Goal: Task Accomplishment & Management: Manage account settings

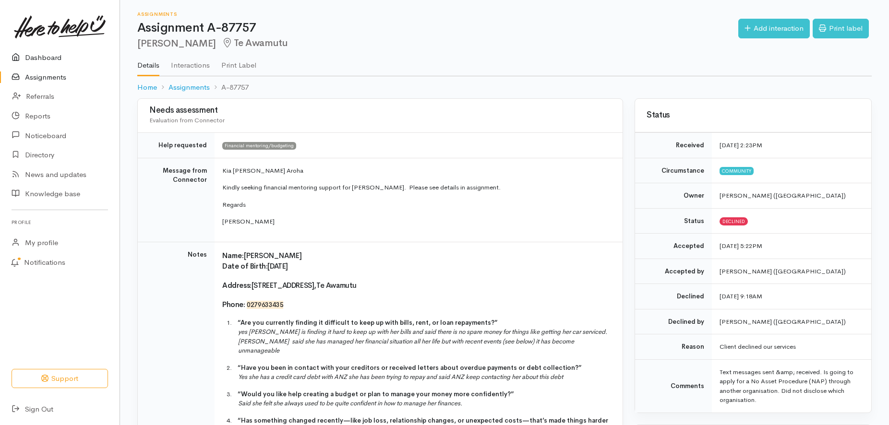
click at [52, 57] on link "Dashboard" at bounding box center [59, 58] width 119 height 20
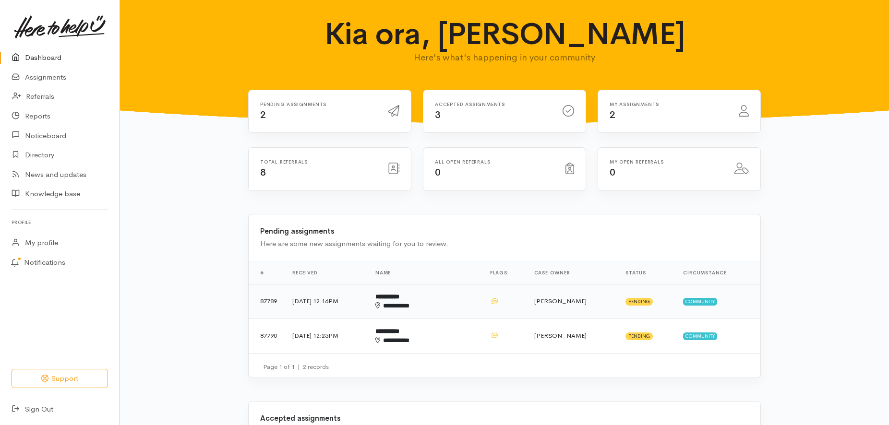
click at [303, 296] on td "19 Aug 2025, 12:16PM" at bounding box center [326, 301] width 83 height 35
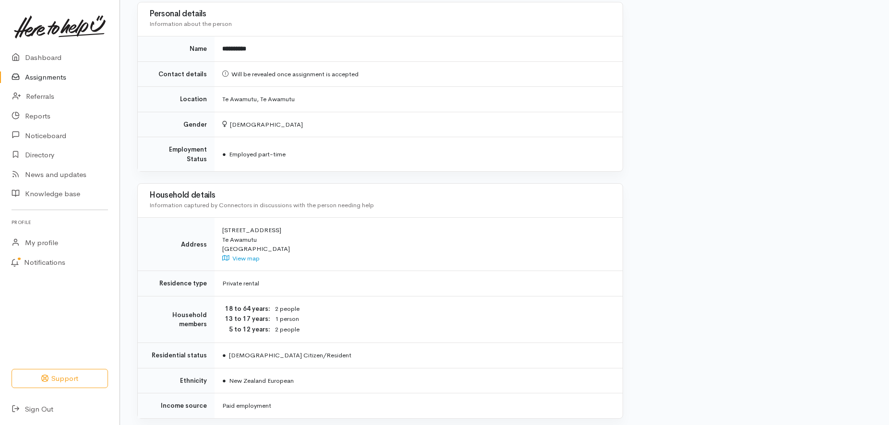
scroll to position [926, 0]
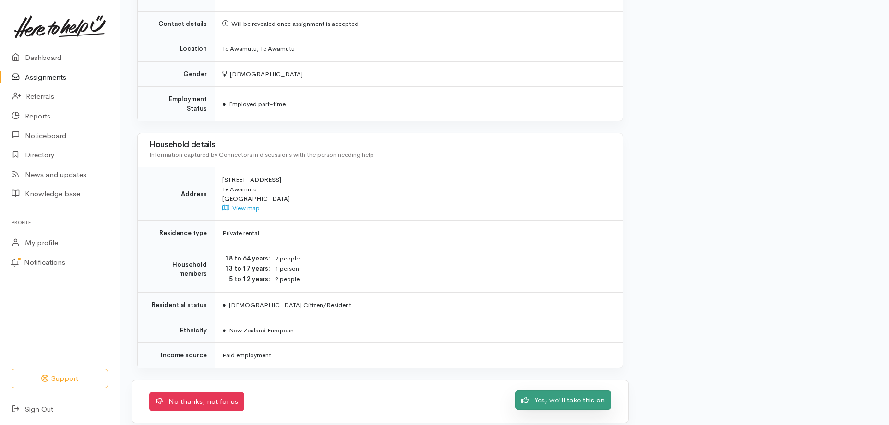
click at [577, 391] on link "Yes, we'll take this on" at bounding box center [563, 401] width 96 height 20
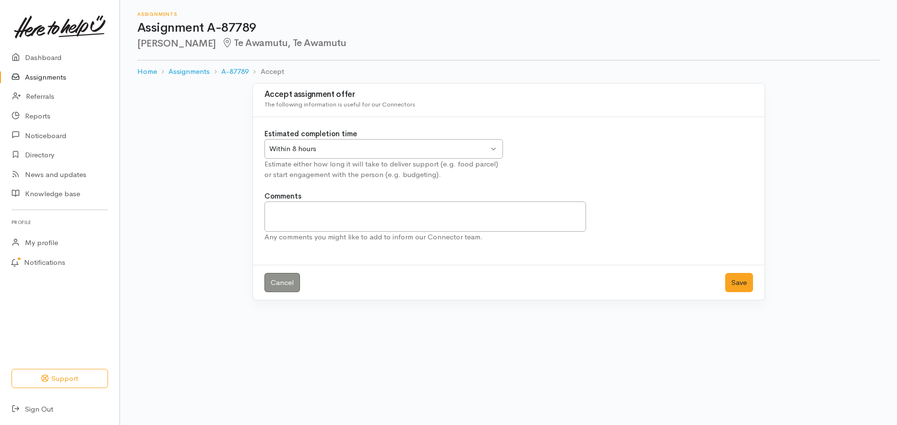
click at [495, 151] on div "Within 8 hours Within 8 hours" at bounding box center [383, 149] width 238 height 20
click at [736, 283] on button "Save" at bounding box center [739, 283] width 28 height 20
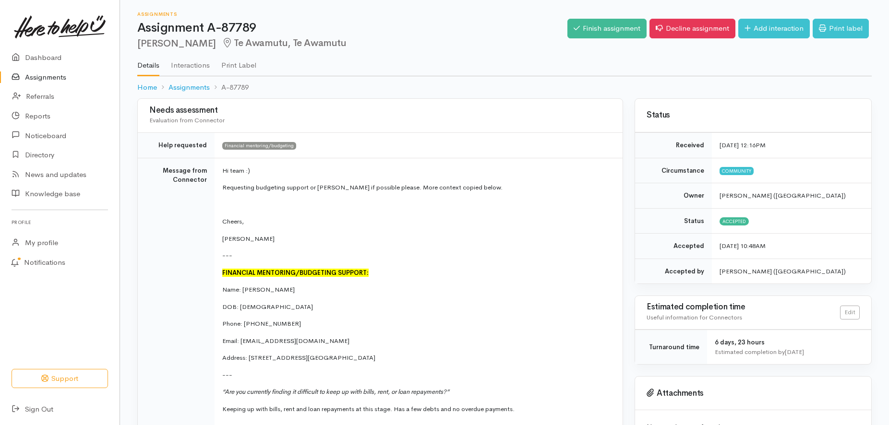
click at [41, 76] on link "Assignments" at bounding box center [59, 78] width 119 height 20
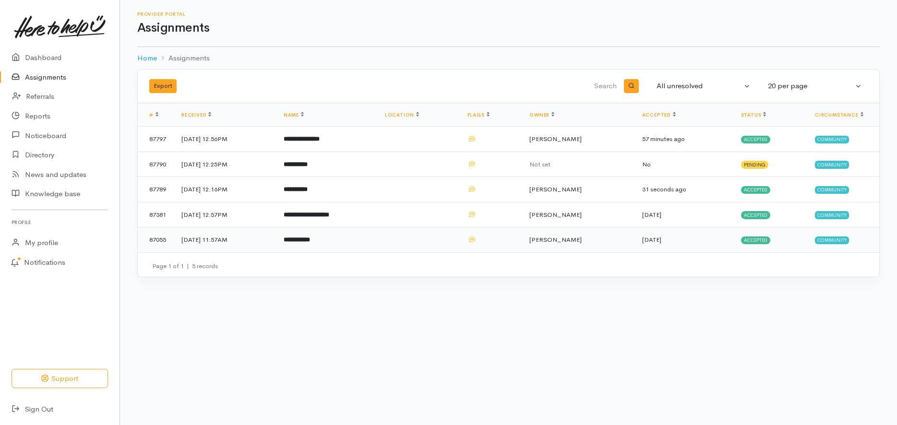
click at [310, 238] on b "**********" at bounding box center [297, 240] width 26 height 6
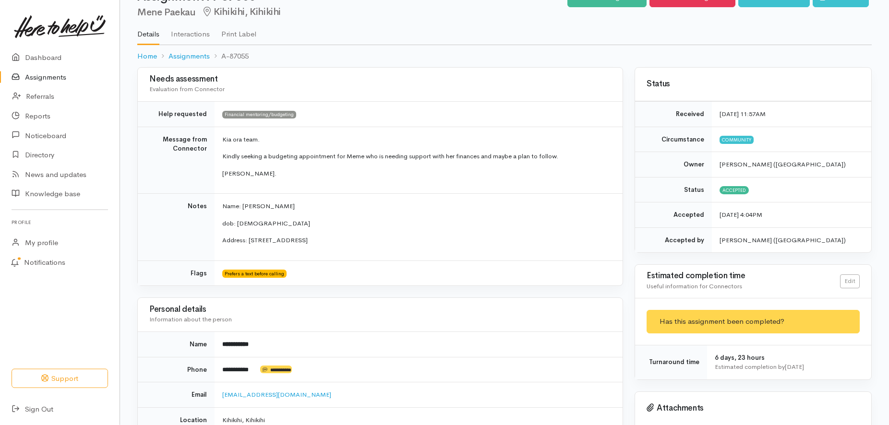
scroll to position [49, 0]
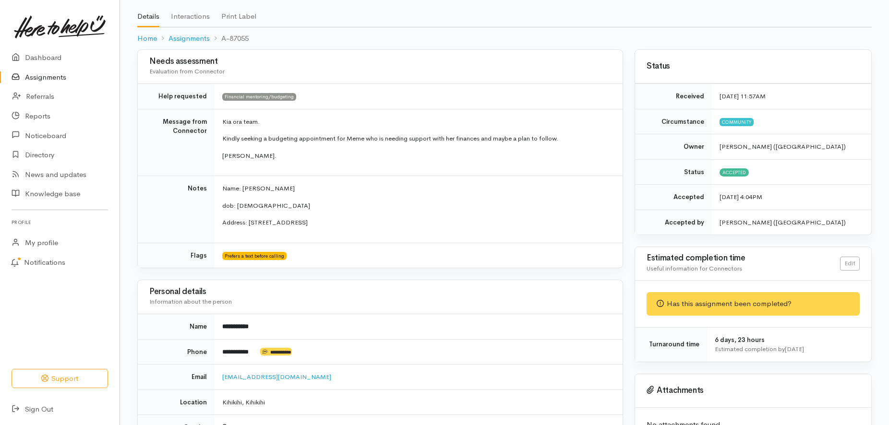
drag, startPoint x: 248, startPoint y: 223, endPoint x: 321, endPoint y: 225, distance: 73.0
click at [321, 225] on p "Address: 83 Lyon Street, Kihikihi" at bounding box center [416, 223] width 389 height 10
copy p "83 Lyon Street, Kihikihi"
